Goal: Obtain resource: Download file/media

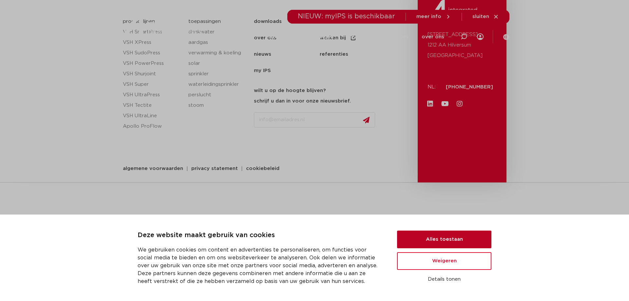
click at [430, 240] on button "Alles toestaan" at bounding box center [444, 240] width 94 height 18
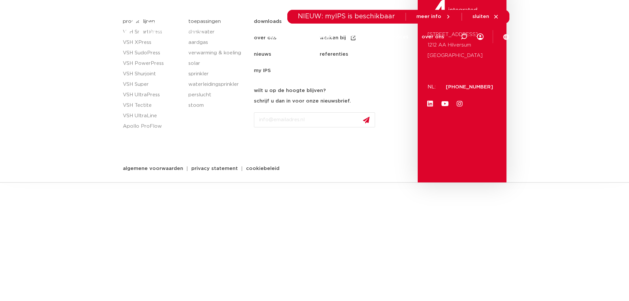
click at [495, 18] on icon at bounding box center [496, 17] width 6 height 6
